Goal: Task Accomplishment & Management: Manage account settings

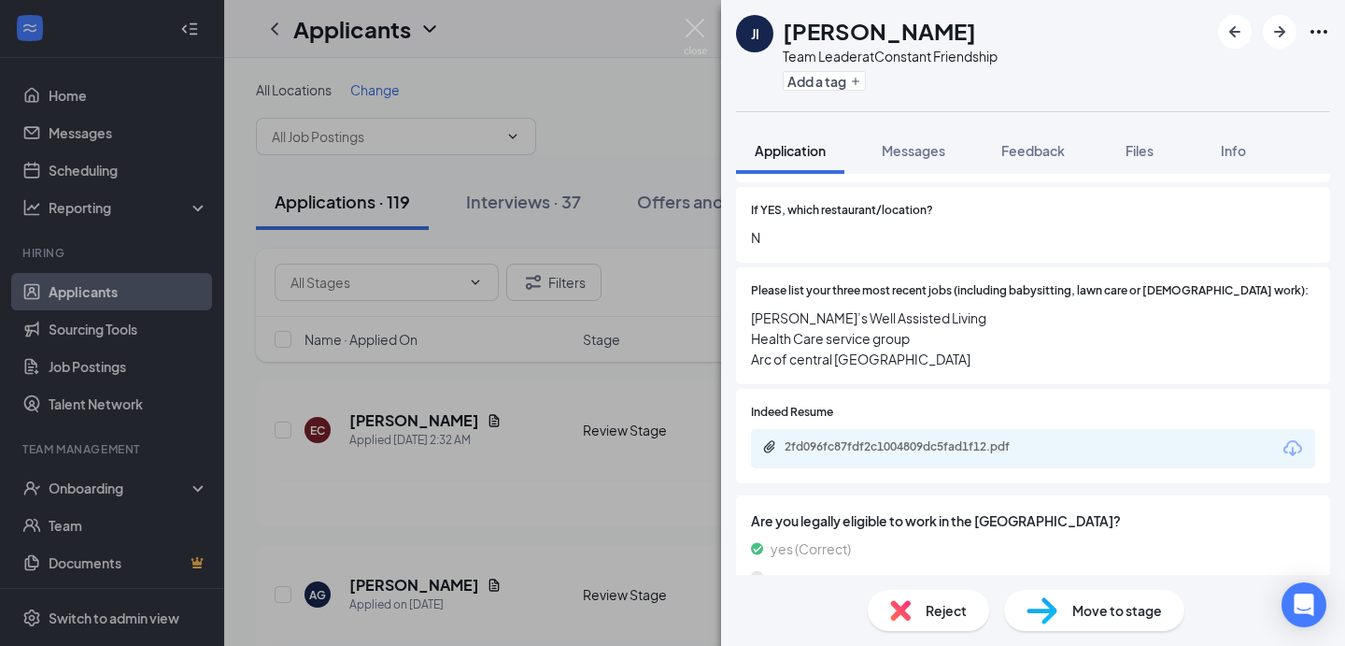
scroll to position [740, 0]
click at [967, 441] on div "2fd096fc87fdf2c1004809dc5fad1f12.pdf" at bounding box center [913, 450] width 303 height 18
click at [692, 26] on img at bounding box center [695, 37] width 23 height 36
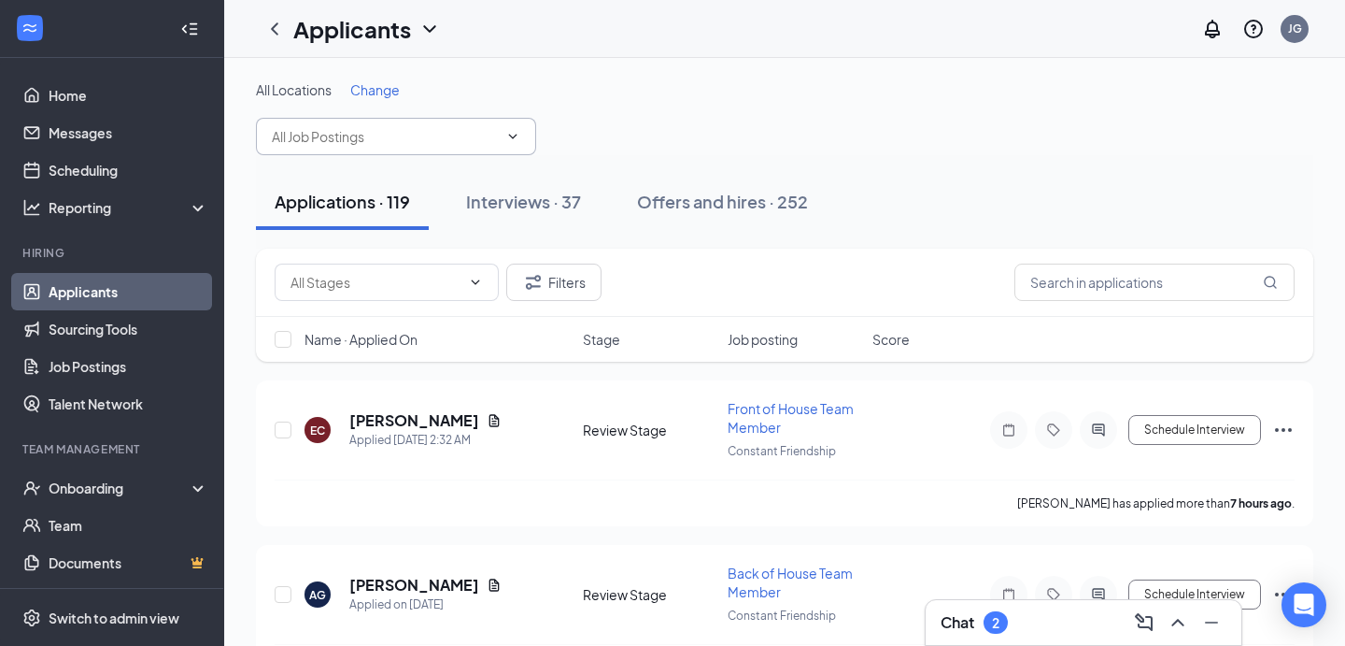
click at [416, 136] on input "text" at bounding box center [385, 136] width 226 height 21
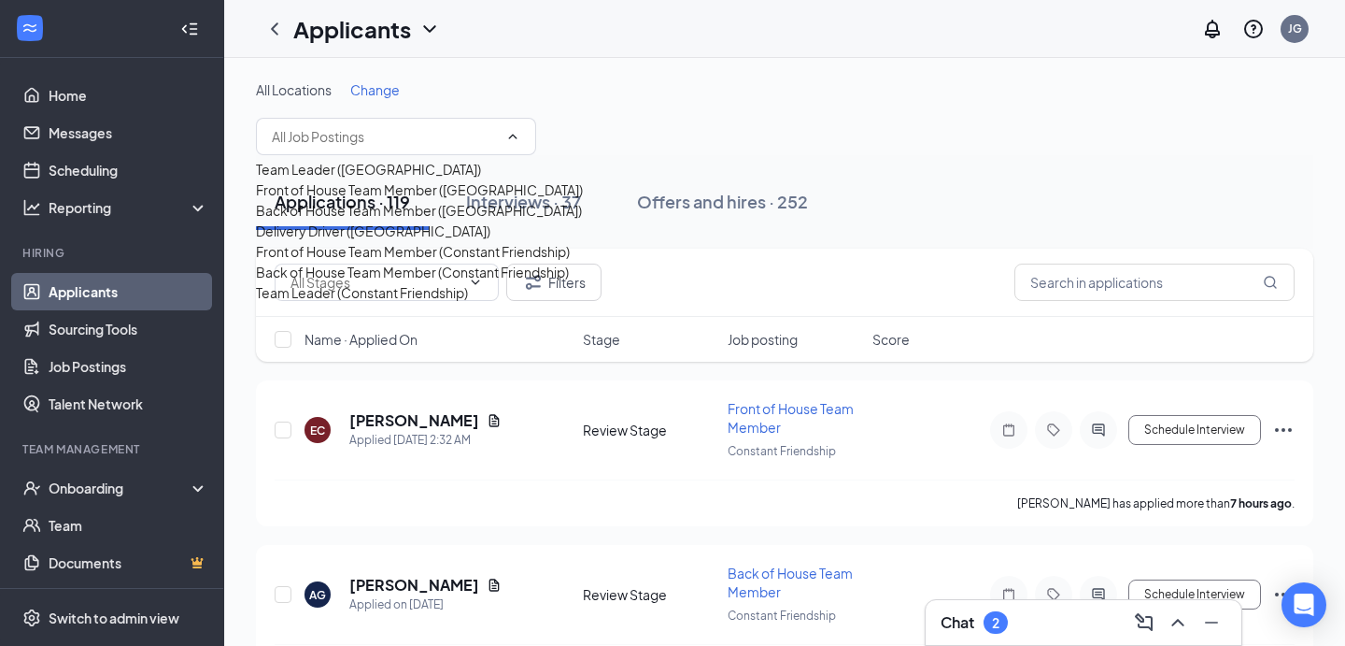
click at [393, 179] on div "Team Leader ([GEOGRAPHIC_DATA])" at bounding box center [368, 169] width 225 height 21
type input "Team Leader ([GEOGRAPHIC_DATA])"
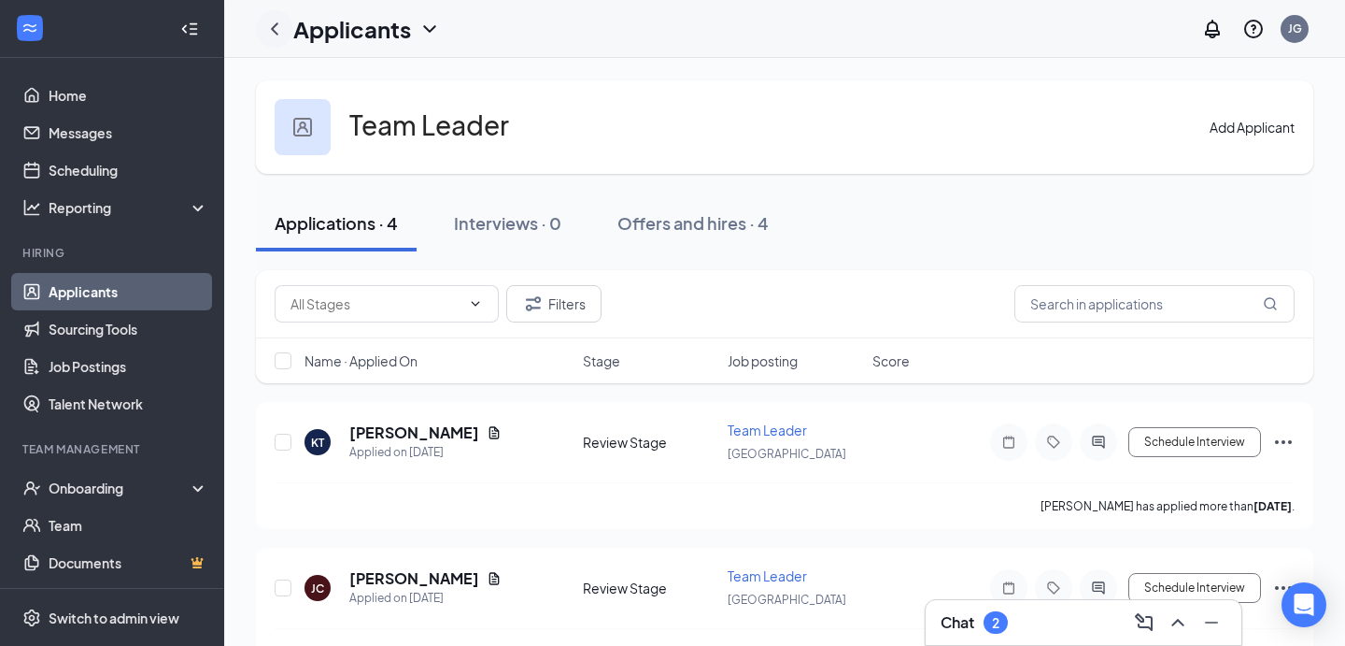
click at [284, 28] on icon "ChevronLeft" at bounding box center [274, 29] width 22 height 22
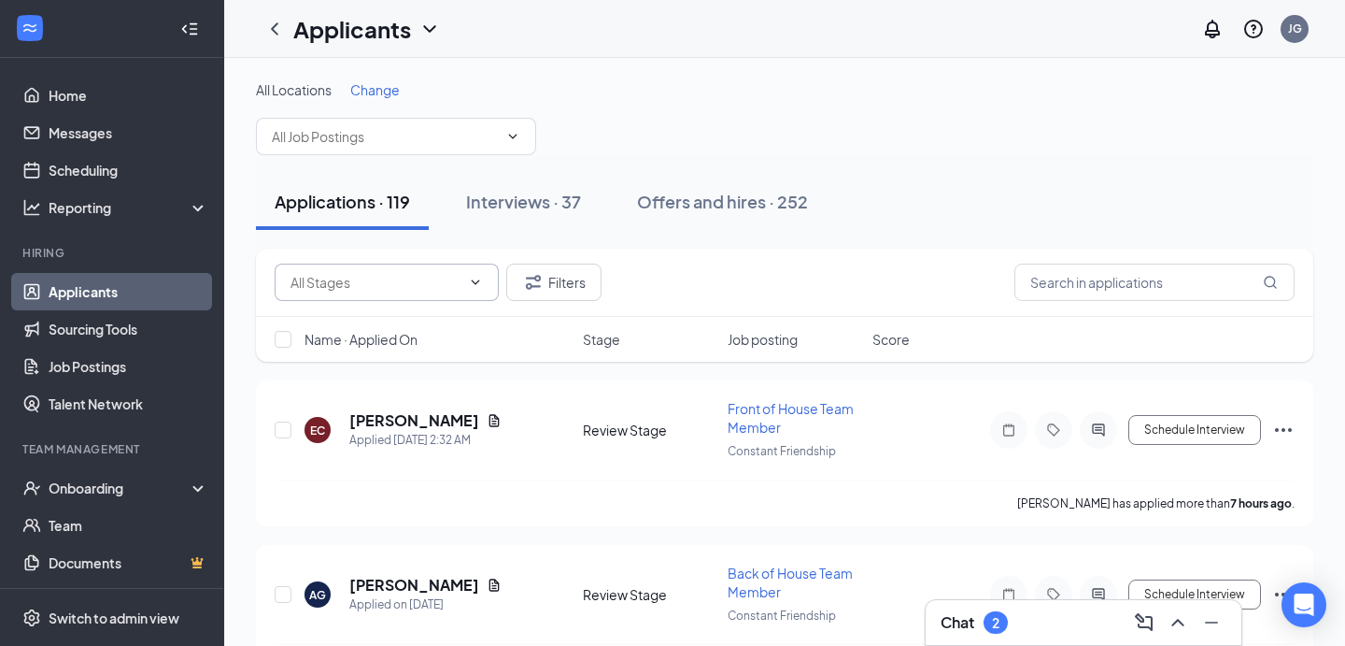
click at [476, 284] on icon "ChevronDown" at bounding box center [476, 281] width 8 height 5
click at [454, 236] on div "Applications · 119 Interviews · 37 Offers and hires · 252" at bounding box center [785, 201] width 1058 height 93
click at [441, 136] on input "text" at bounding box center [385, 136] width 226 height 21
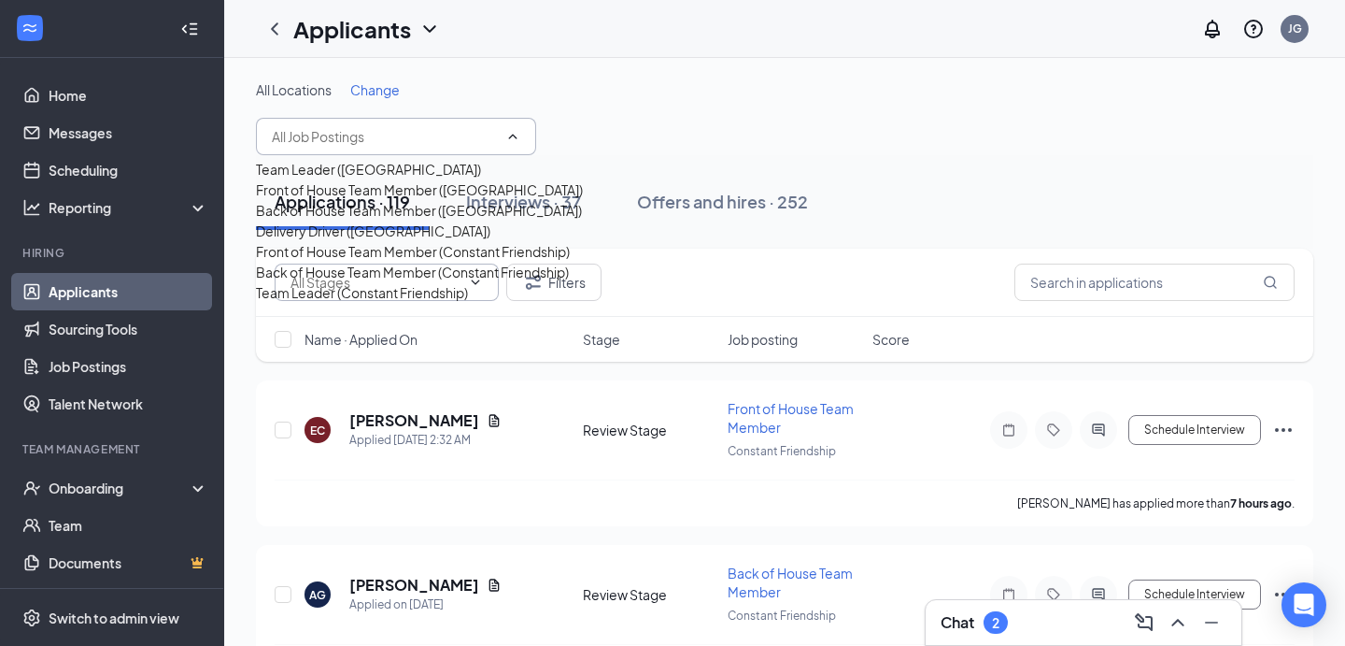
scroll to position [103, 0]
click at [339, 303] on div "Team Leader (Constant Friendship)" at bounding box center [362, 292] width 212 height 21
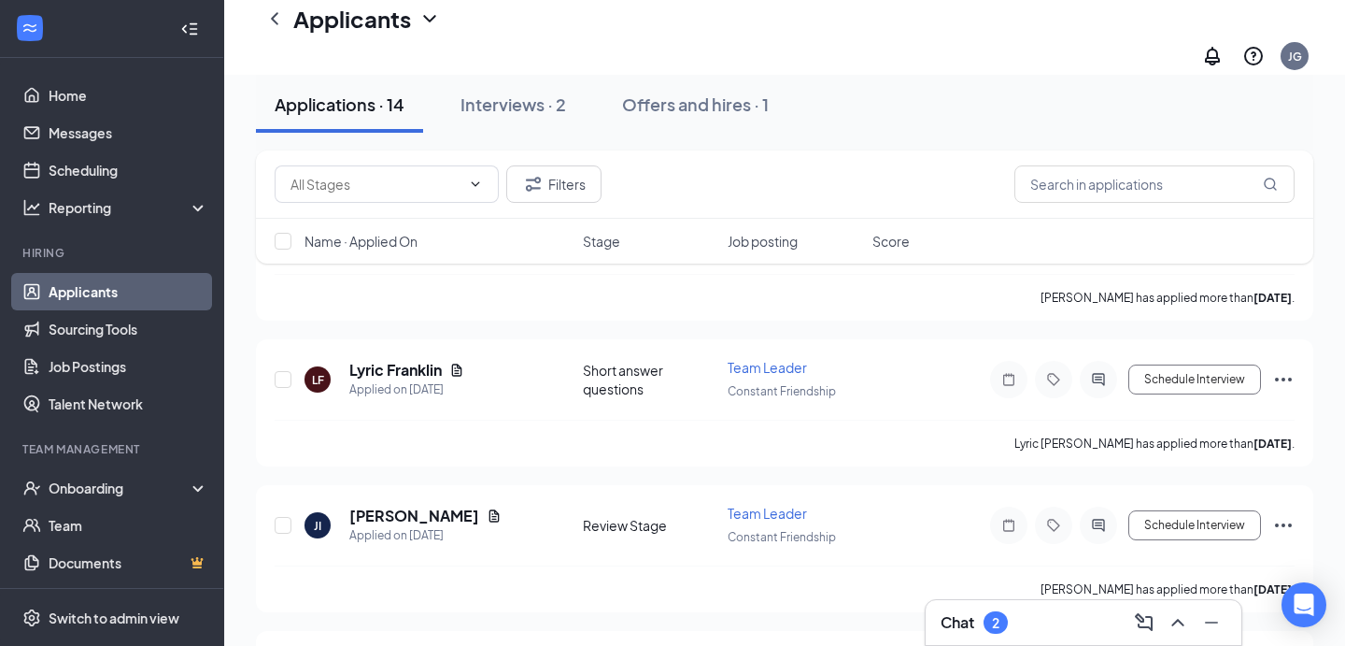
scroll to position [222, 0]
click at [705, 107] on div "Offers and hires · 1" at bounding box center [695, 103] width 147 height 23
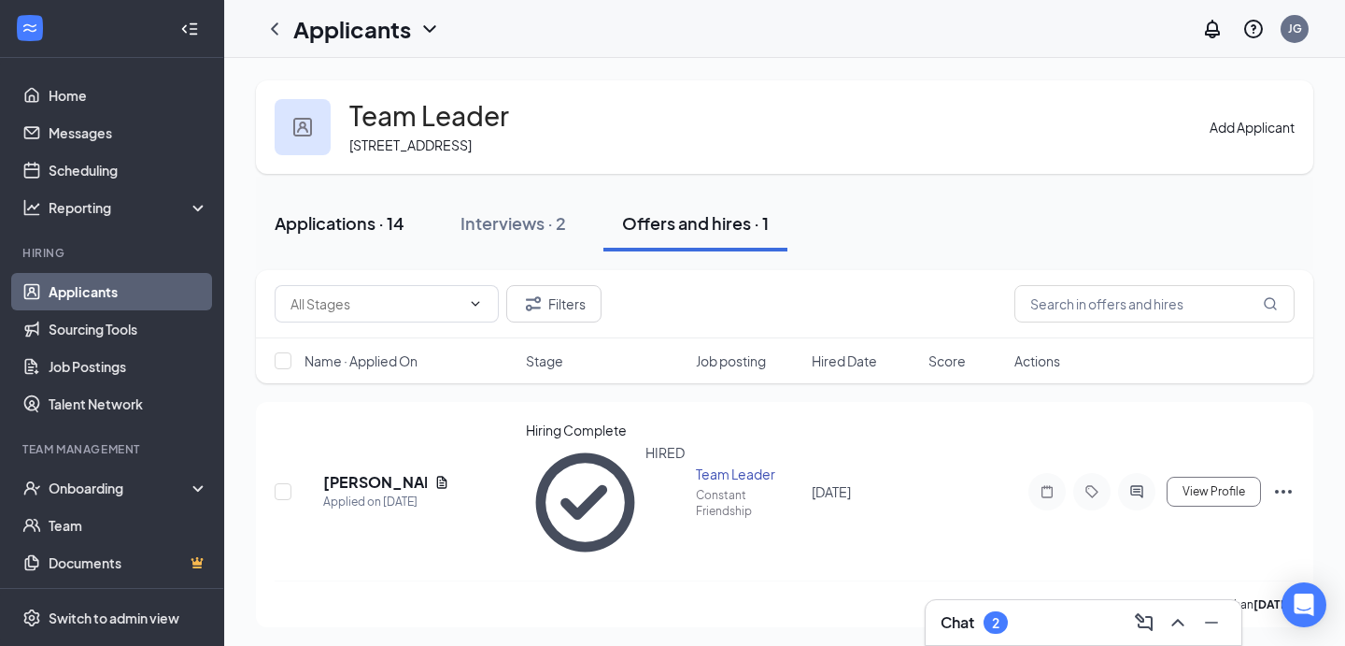
click at [355, 234] on div "Applications · 14" at bounding box center [340, 222] width 130 height 23
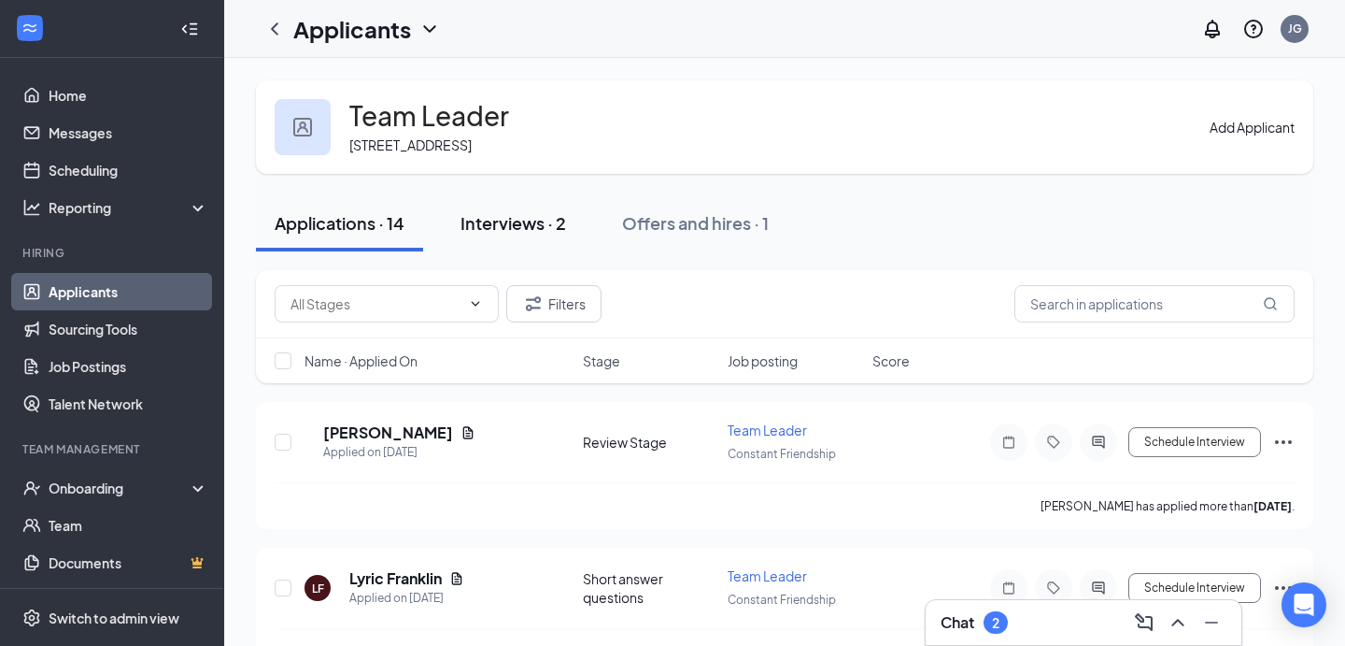
click at [505, 234] on div "Interviews · 2" at bounding box center [514, 222] width 106 height 23
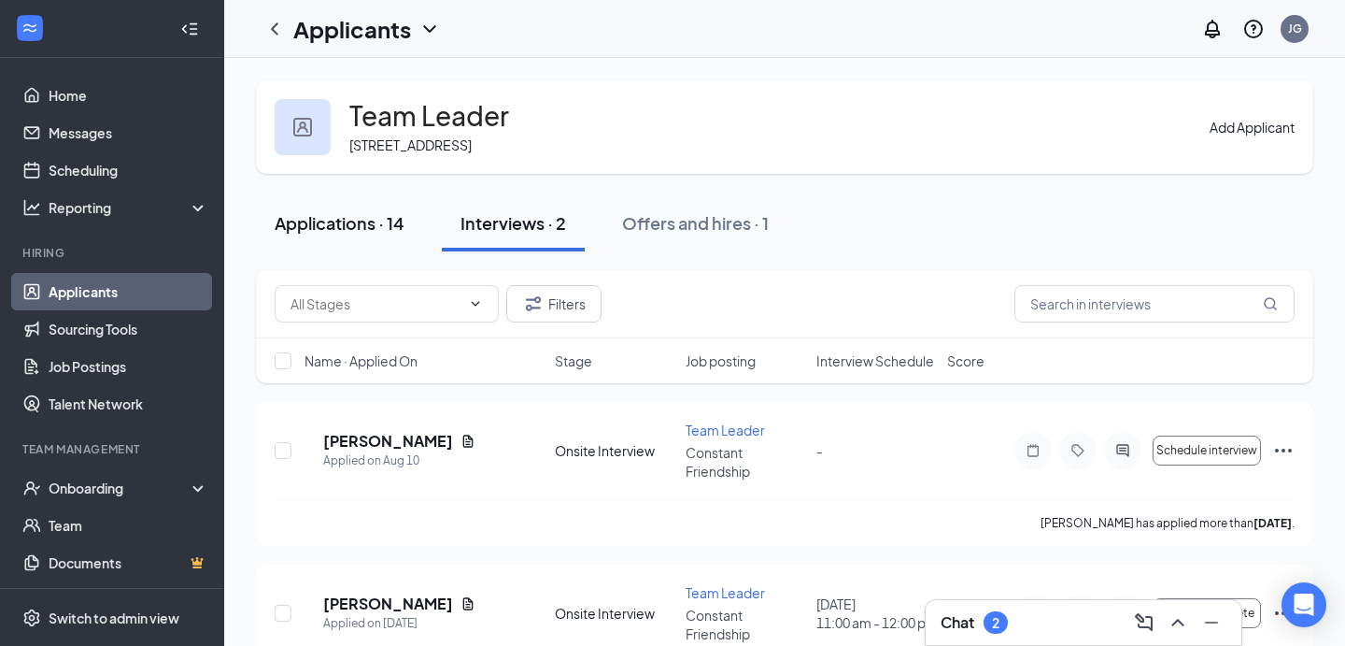
click at [354, 234] on div "Applications · 14" at bounding box center [340, 222] width 130 height 23
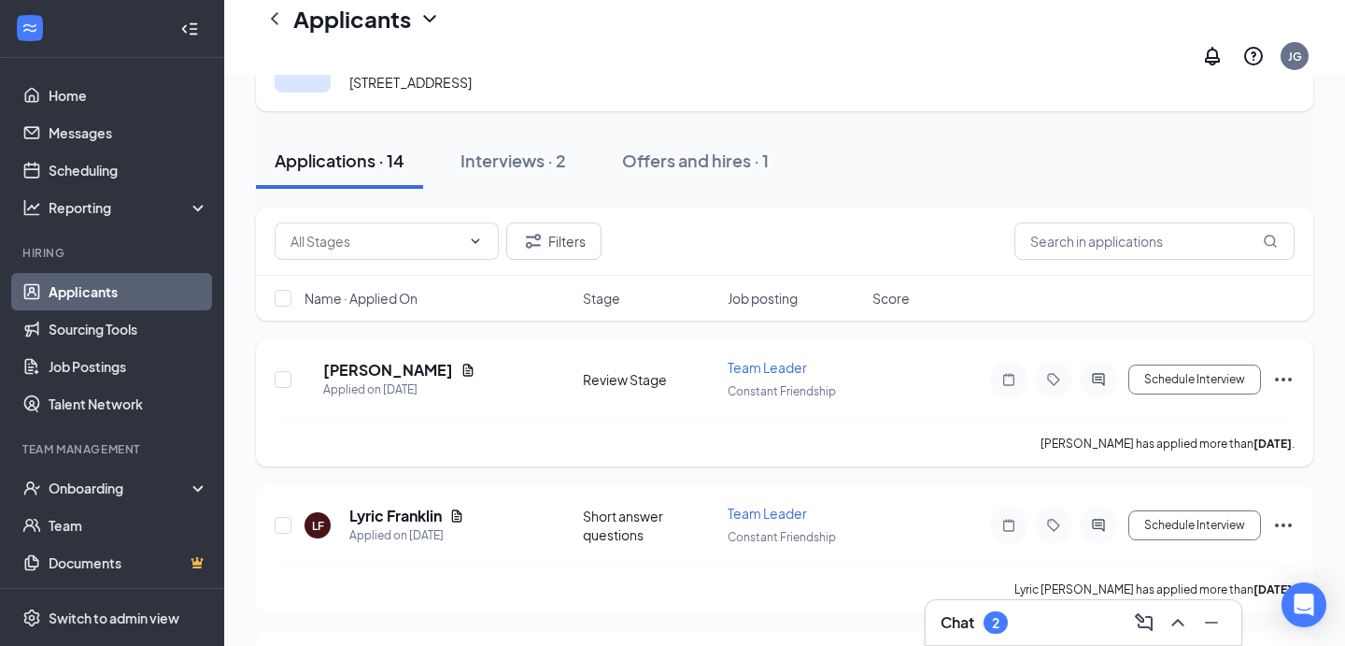
scroll to position [85, 0]
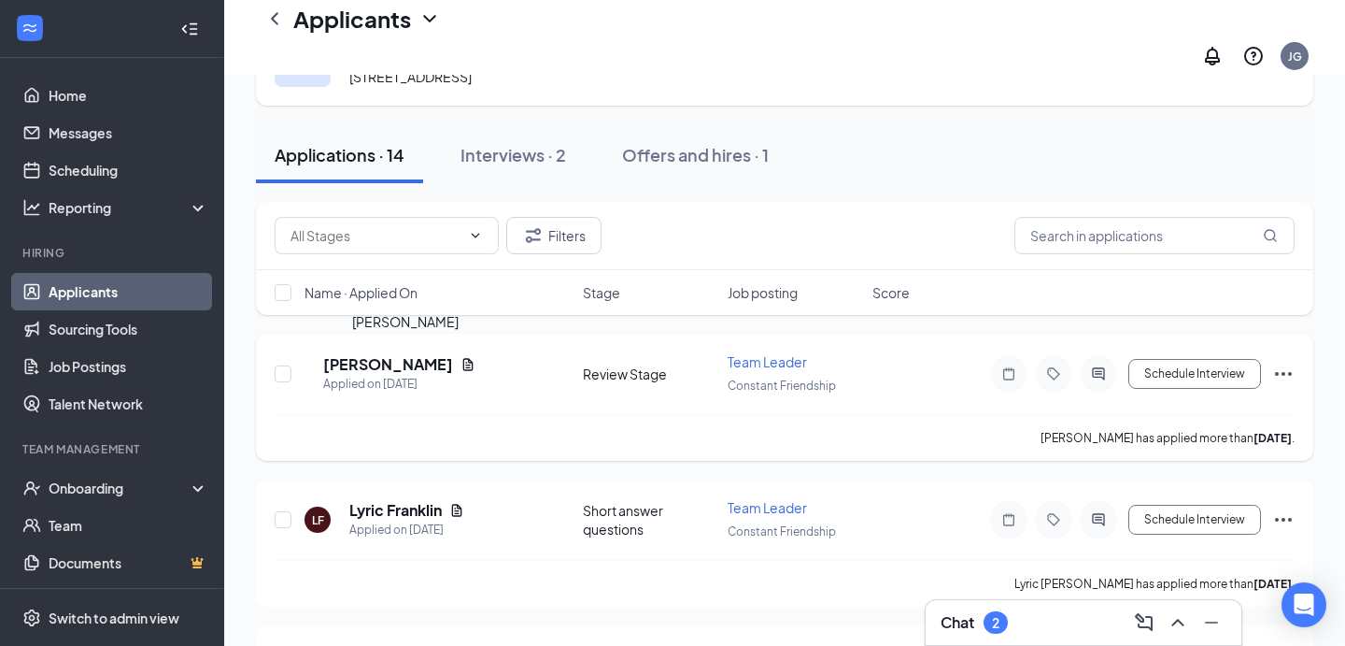
click at [369, 367] on h5 "[PERSON_NAME]" at bounding box center [388, 364] width 130 height 21
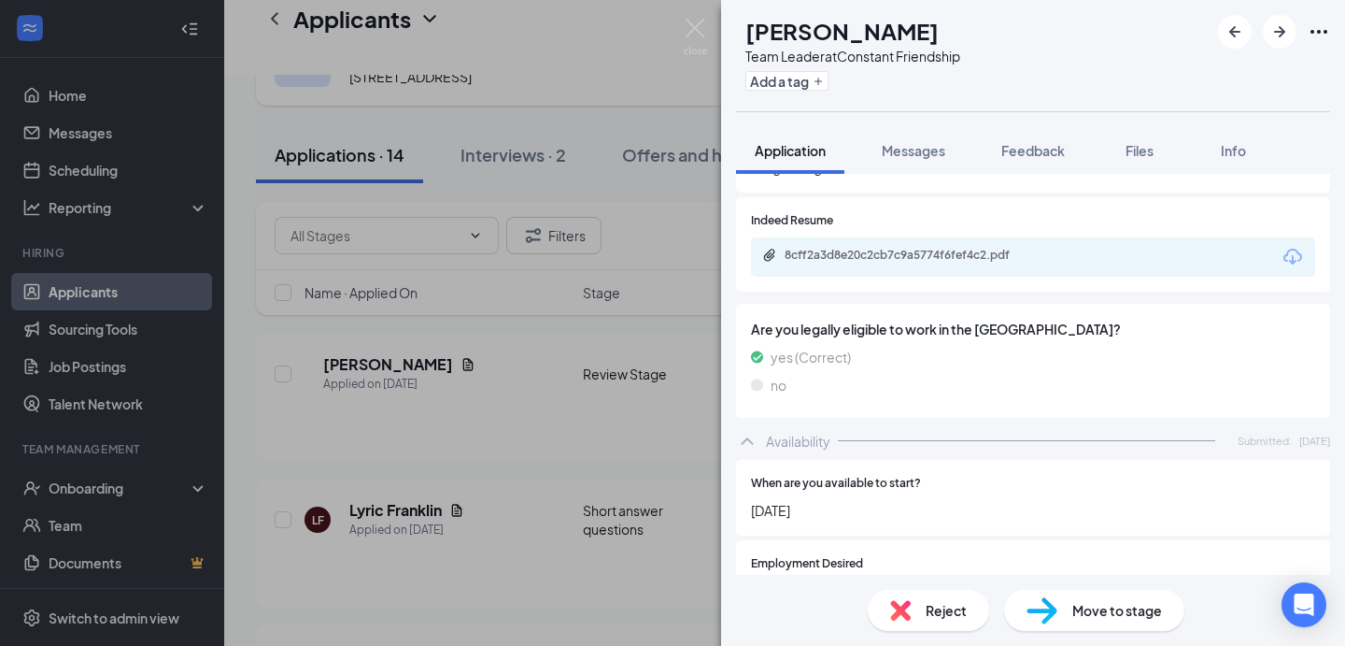
scroll to position [1001, 0]
click at [949, 237] on div "8cff2a3d8e20c2cb7c9a5774f6fef4c2.pdf" at bounding box center [1033, 256] width 564 height 39
click at [939, 248] on div "8cff2a3d8e20c2cb7c9a5774f6fef4c2.pdf" at bounding box center [916, 255] width 262 height 15
click at [694, 24] on img at bounding box center [695, 37] width 23 height 36
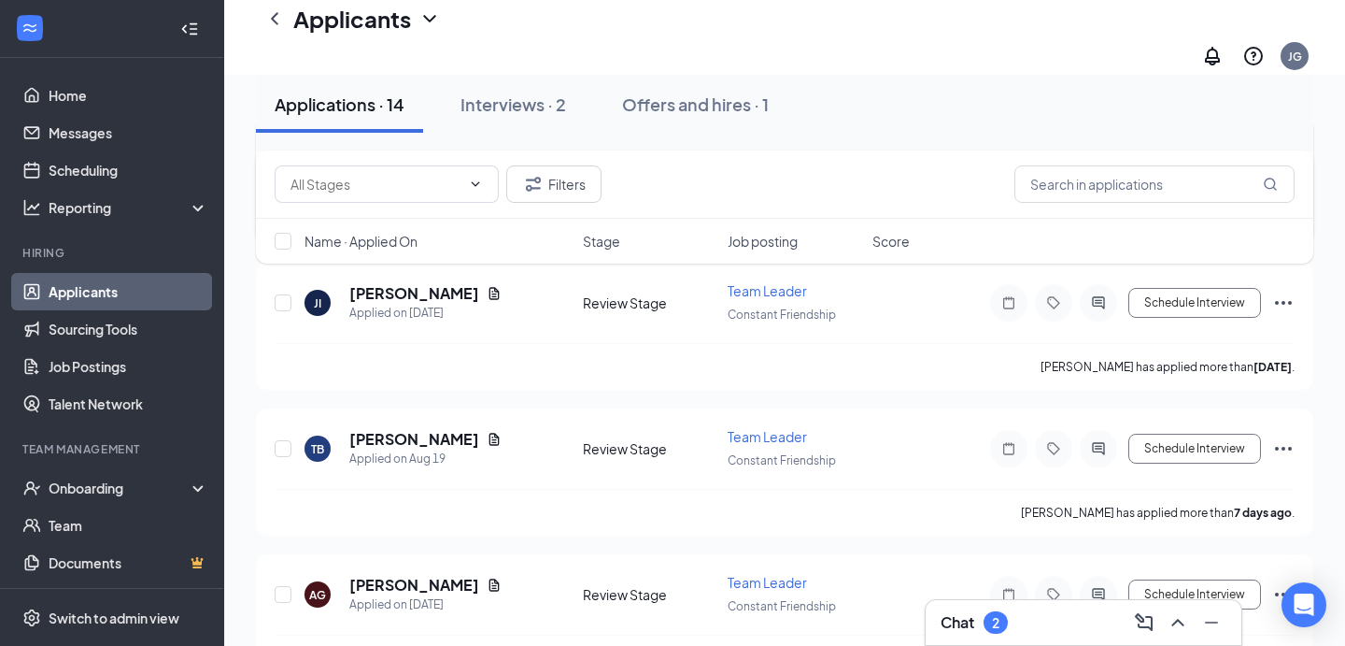
scroll to position [446, 0]
click at [377, 432] on h5 "[PERSON_NAME]" at bounding box center [414, 441] width 130 height 21
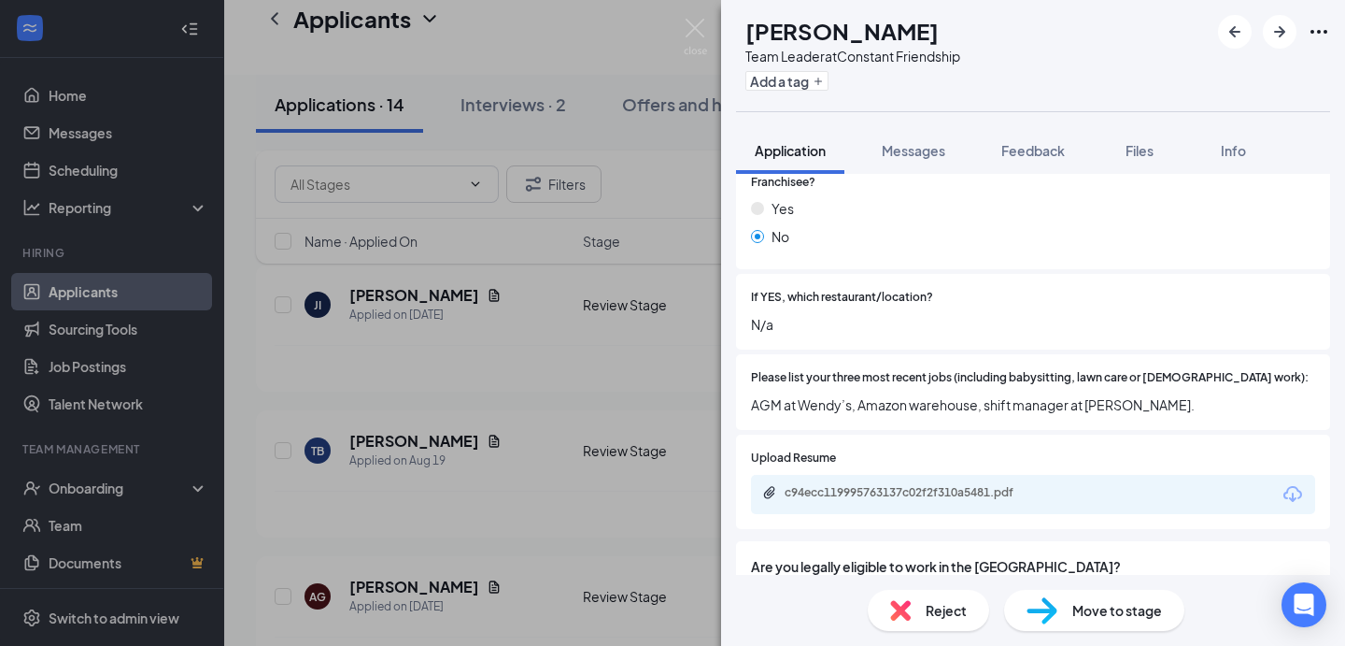
scroll to position [689, 0]
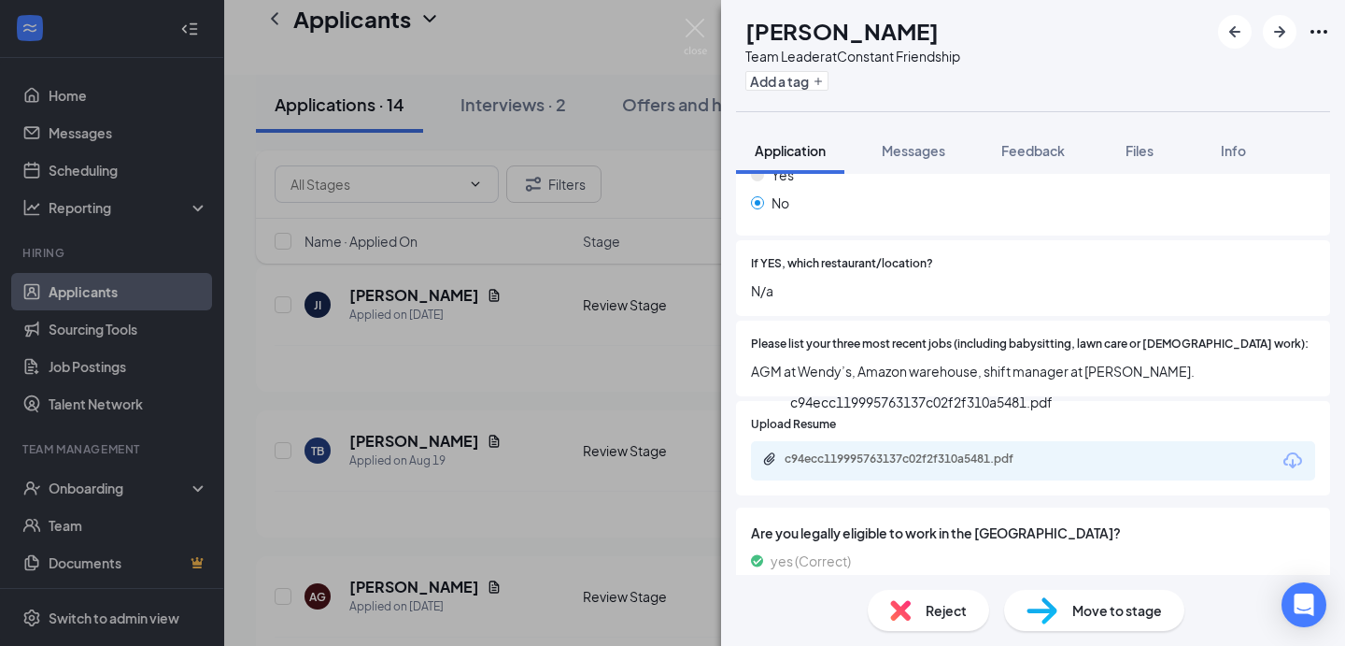
click at [942, 451] on div "c94ecc119995763137c02f2f310a5481.pdf" at bounding box center [916, 458] width 262 height 15
click at [660, 399] on div "TB [PERSON_NAME] Team Leader at Constant Friendship Add a tag Application Messa…" at bounding box center [672, 323] width 1345 height 646
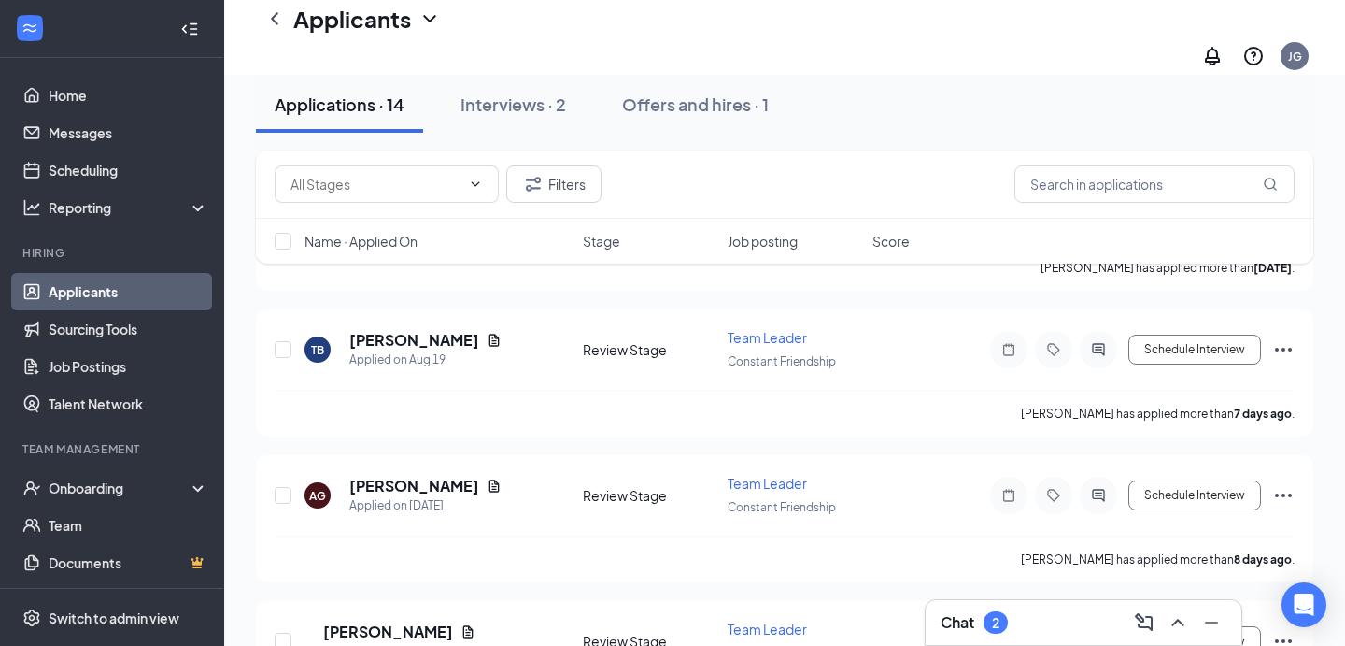
scroll to position [680, 0]
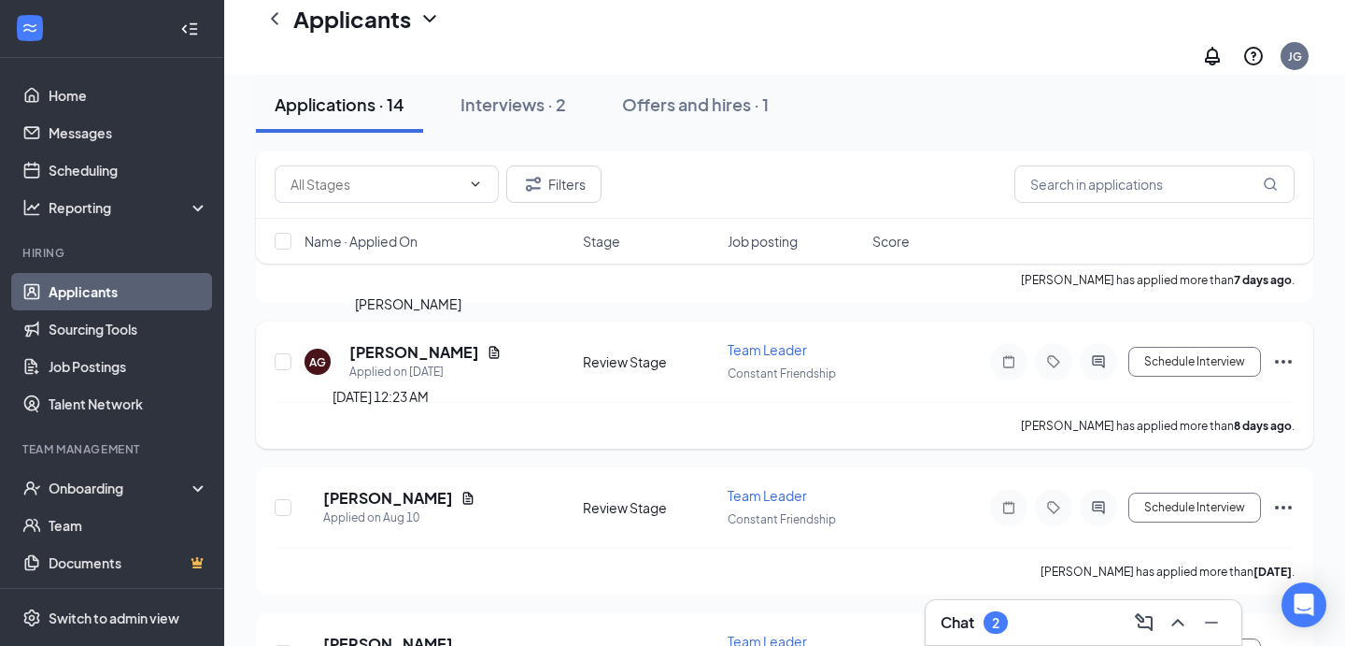
click at [419, 355] on h5 "[PERSON_NAME]" at bounding box center [414, 352] width 130 height 21
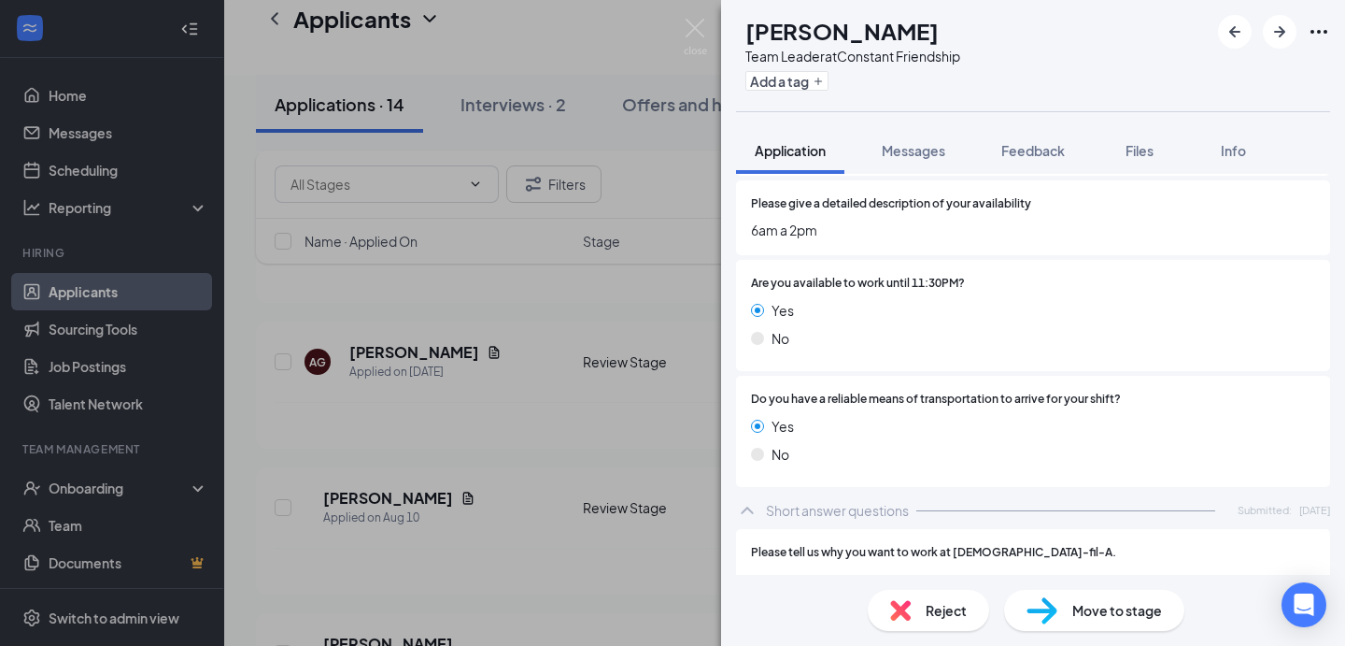
scroll to position [1869, 0]
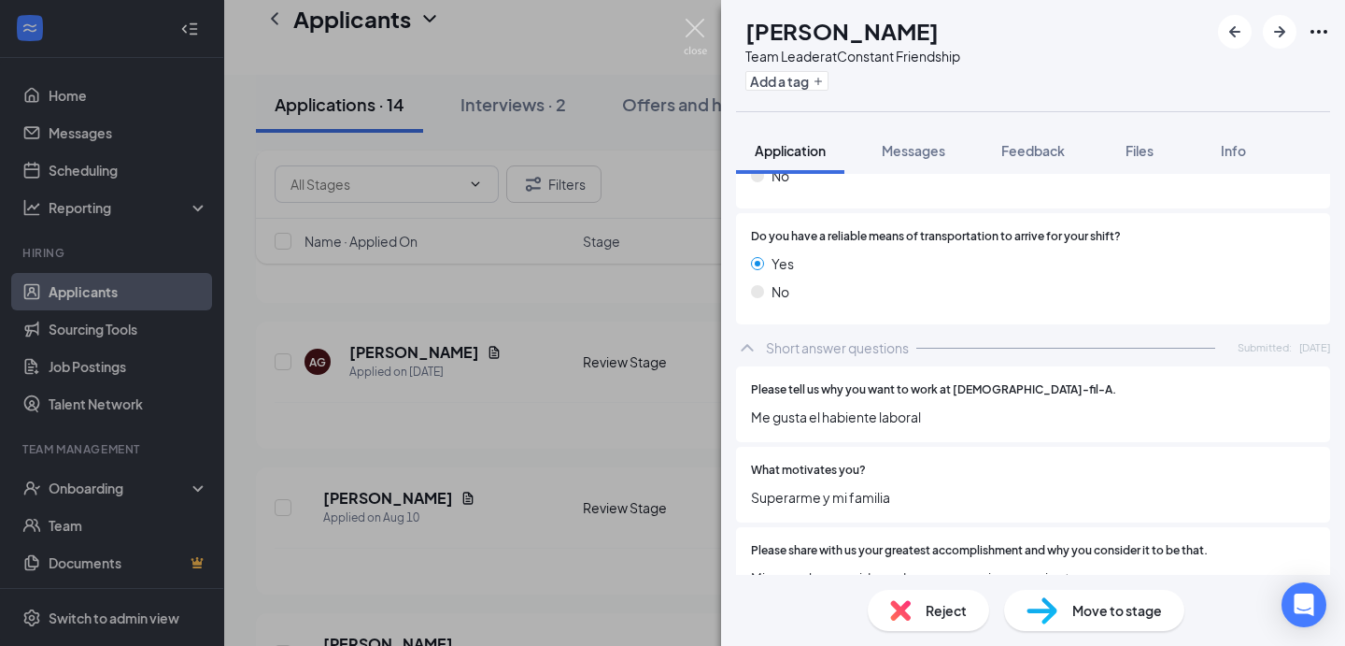
click at [690, 34] on img at bounding box center [695, 37] width 23 height 36
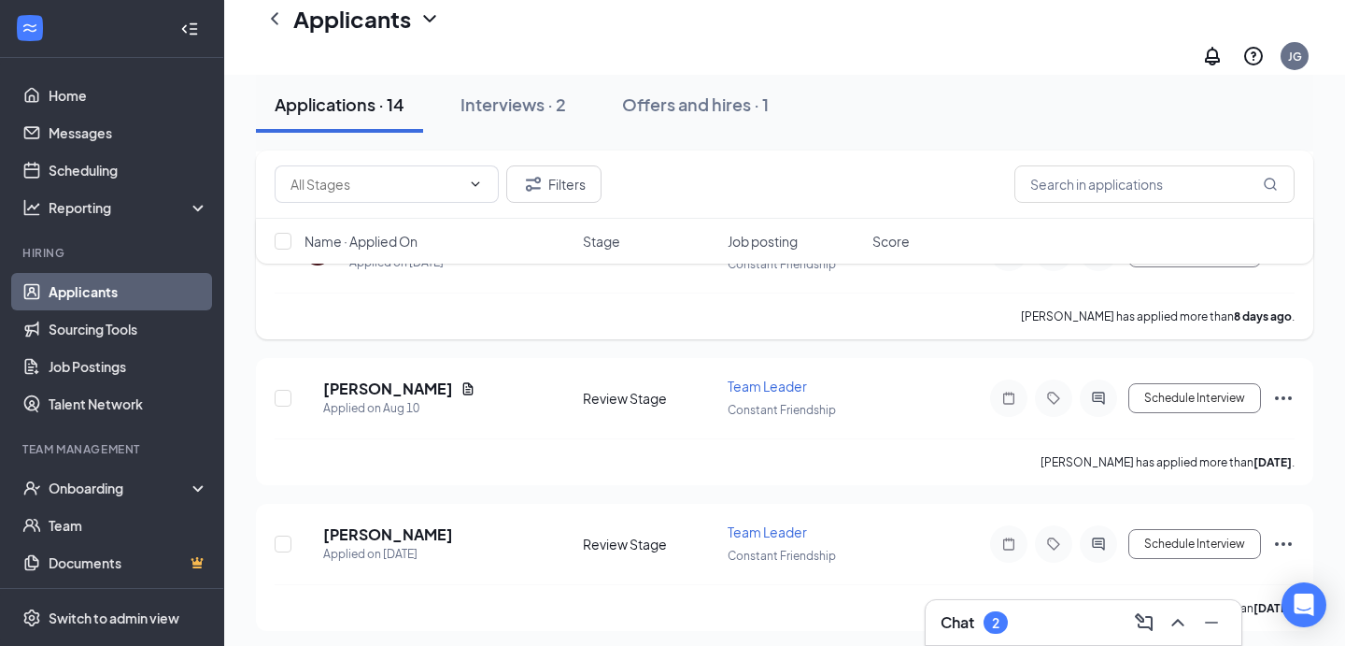
scroll to position [793, 0]
